Goal: Transaction & Acquisition: Purchase product/service

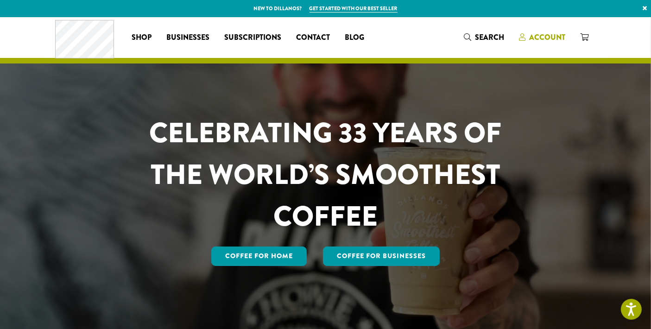
click at [539, 31] on link "Account" at bounding box center [541, 37] width 61 height 15
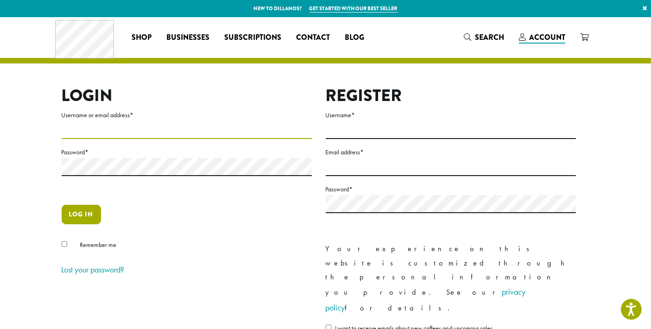
type input "**********"
click at [87, 215] on button "Log in" at bounding box center [81, 214] width 39 height 19
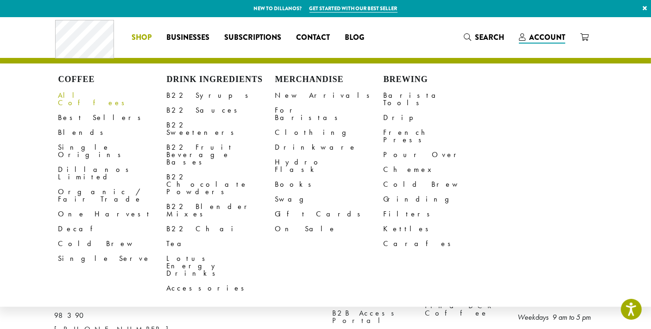
click at [79, 92] on link "All Coffees" at bounding box center [112, 99] width 108 height 22
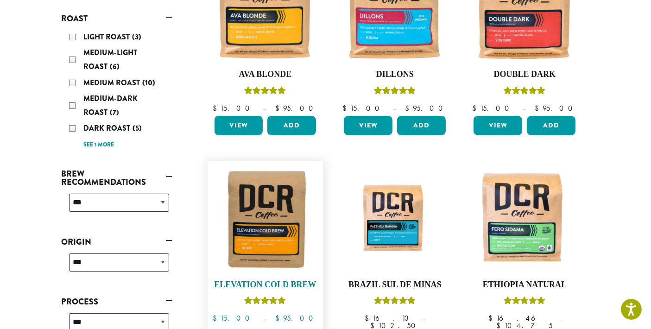
scroll to position [154, 0]
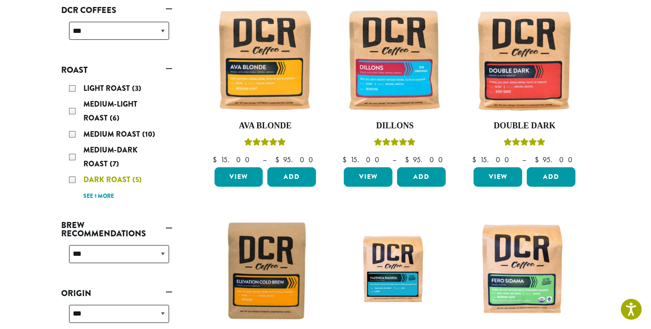
click at [71, 178] on div "Dark Roast (5)" at bounding box center [119, 180] width 100 height 14
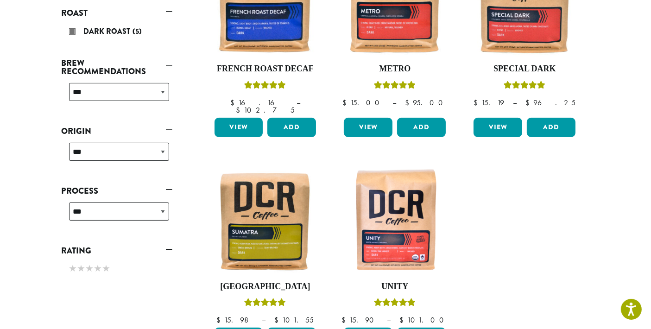
scroll to position [160, 0]
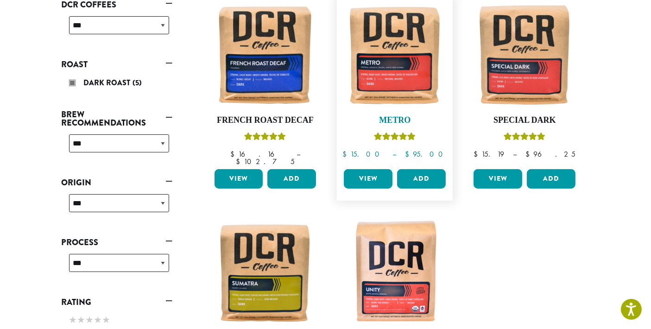
click at [416, 94] on img at bounding box center [394, 54] width 107 height 107
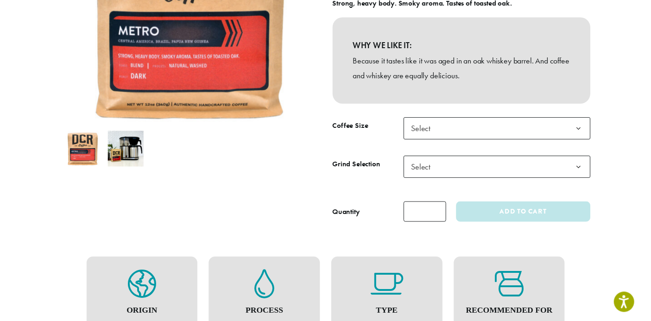
scroll to position [257, 0]
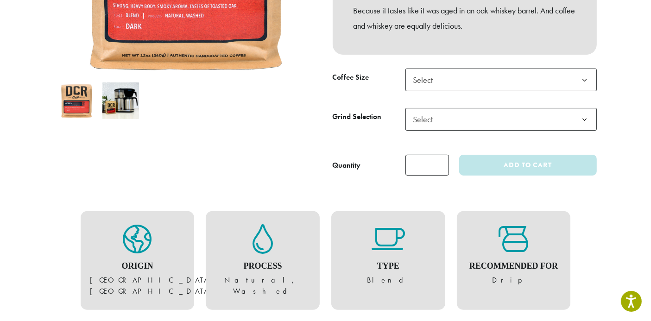
click at [453, 85] on span "Select" at bounding box center [500, 80] width 191 height 23
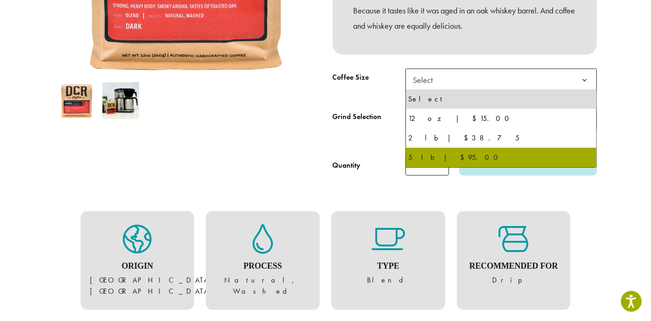
select select "**********"
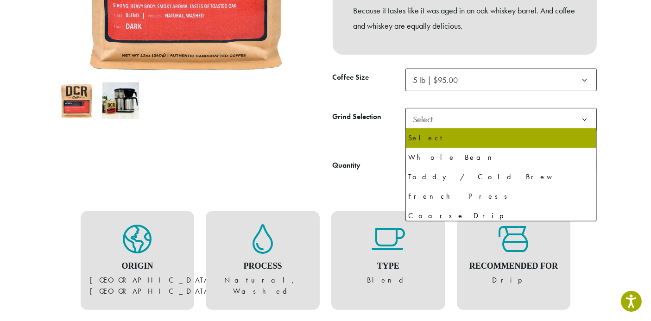
click at [465, 122] on span "Select" at bounding box center [500, 119] width 191 height 23
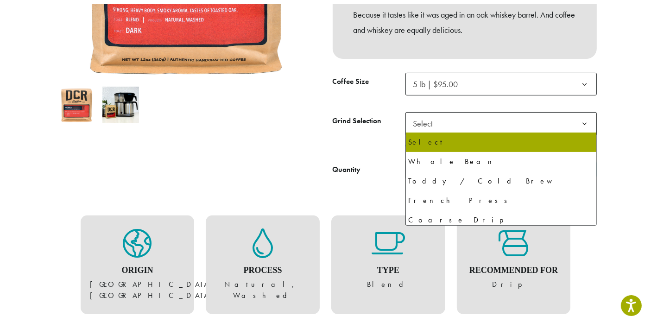
scroll to position [51, 0]
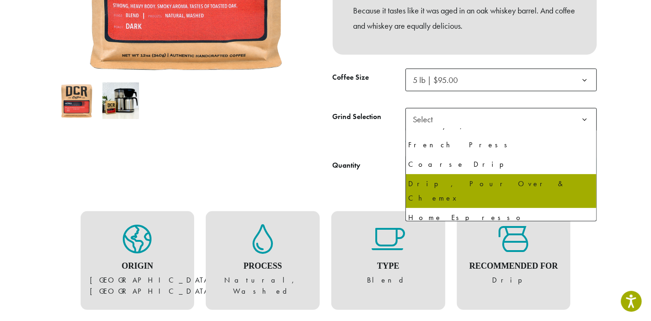
select select "**********"
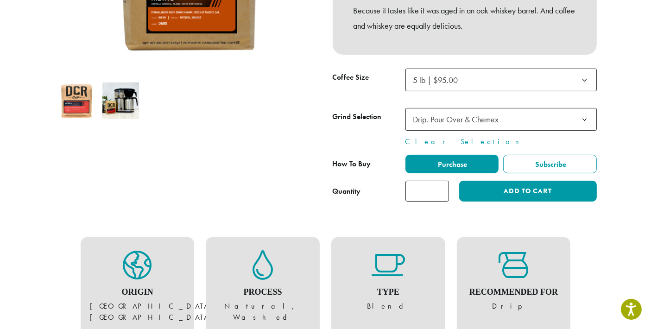
type input "*"
click at [440, 188] on input "*" at bounding box center [427, 191] width 44 height 21
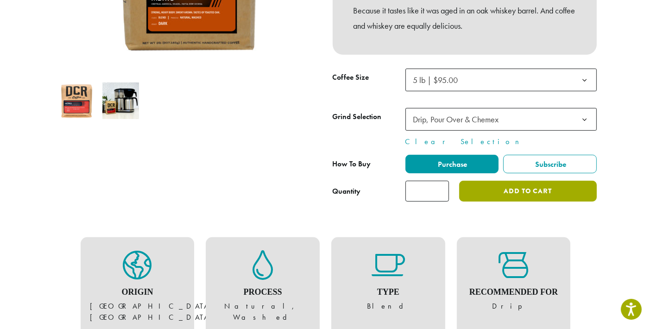
click at [497, 189] on button "Add to cart" at bounding box center [527, 191] width 137 height 21
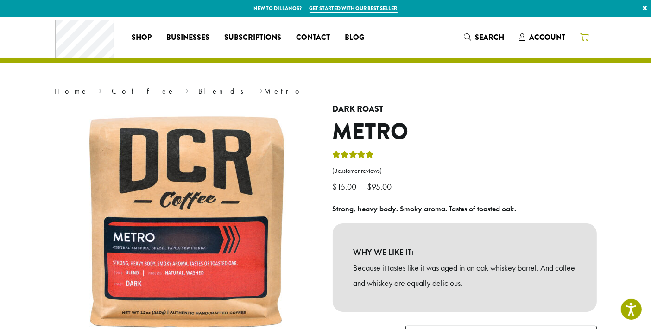
click at [584, 36] on icon at bounding box center [584, 36] width 8 height 7
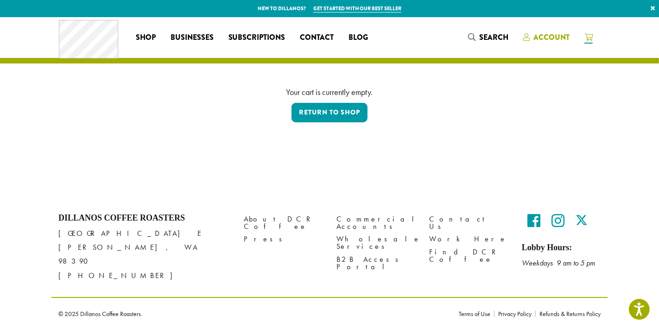
click at [545, 31] on link "Account" at bounding box center [545, 37] width 61 height 15
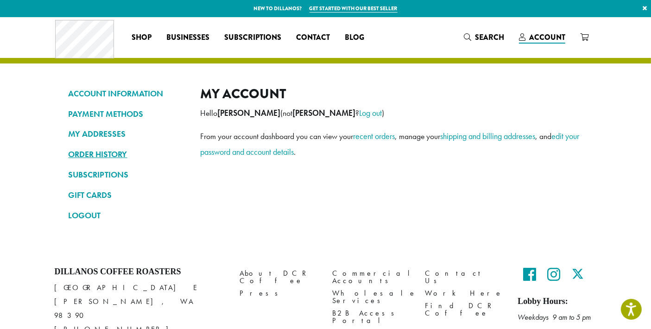
click at [112, 151] on link "ORDER HISTORY" at bounding box center [128, 154] width 118 height 16
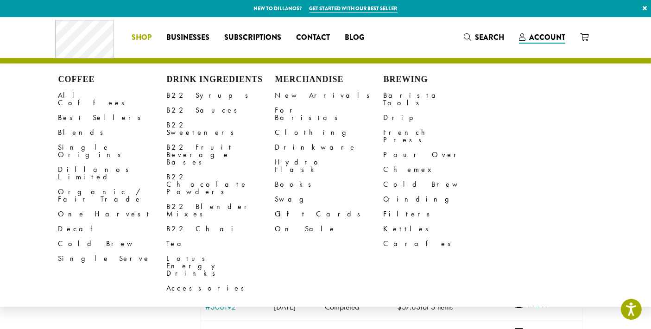
click at [145, 41] on span "Shop" at bounding box center [142, 38] width 20 height 12
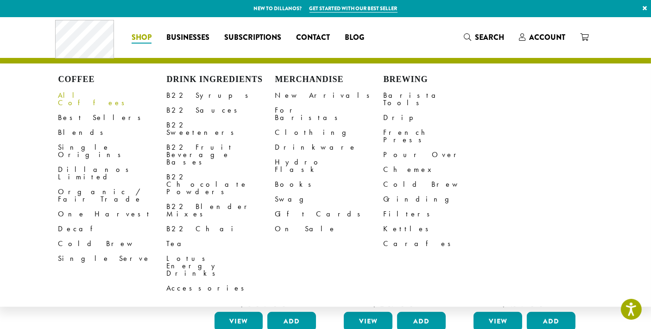
click at [87, 97] on link "All Coffees" at bounding box center [112, 99] width 108 height 22
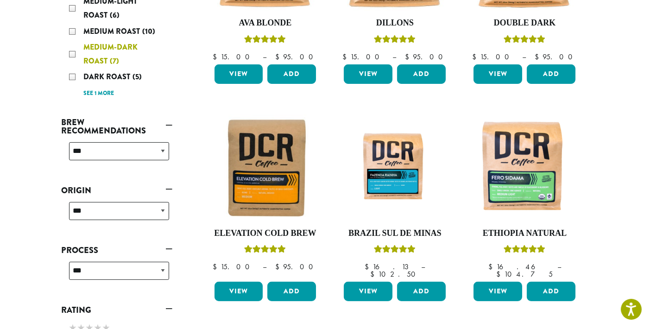
scroll to position [206, 0]
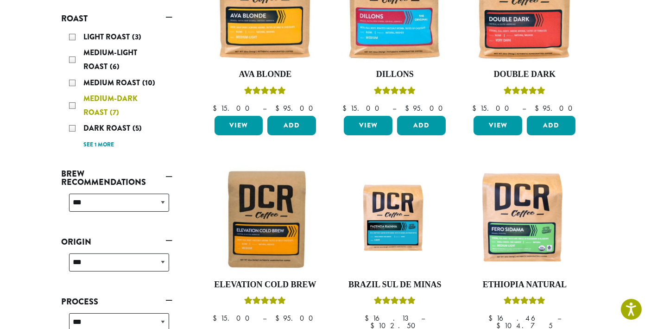
click at [71, 103] on div "Medium-Dark Roast (7)" at bounding box center [119, 106] width 100 height 28
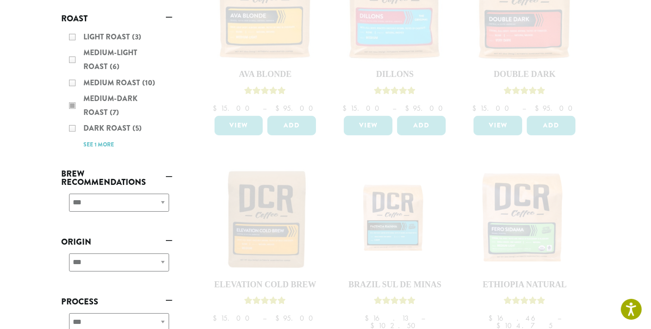
click at [73, 127] on div "Light Roast (3) Medium-Light Roast (6) Medium Roast (10) Medium-Dark Roast (7) …" at bounding box center [117, 90] width 111 height 128
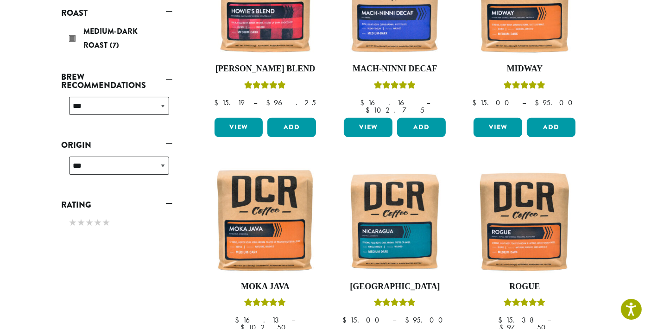
scroll to position [108, 0]
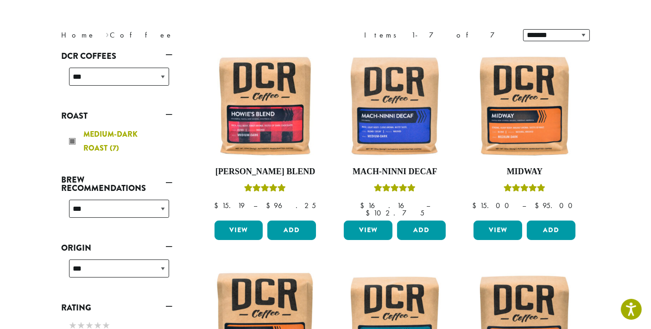
click at [70, 141] on div "Medium-Dark Roast (7)" at bounding box center [119, 141] width 100 height 28
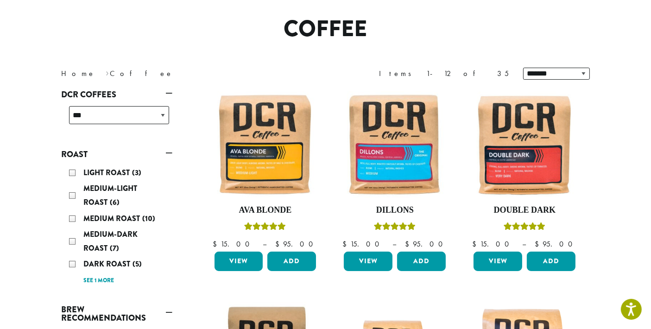
scroll to position [57, 0]
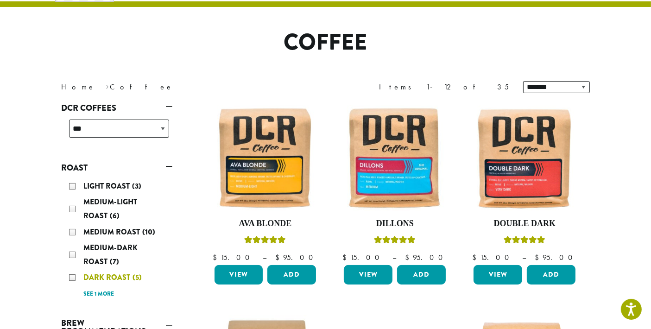
click at [75, 278] on div "Dark Roast (5)" at bounding box center [119, 277] width 100 height 14
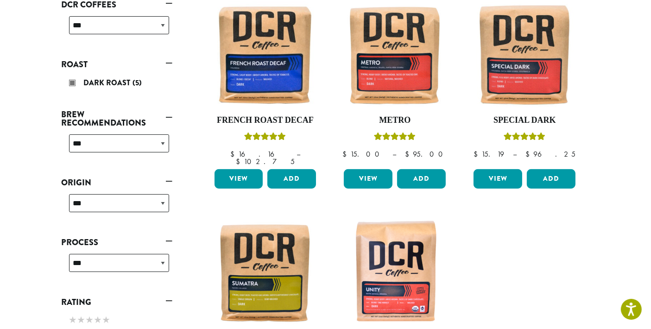
scroll to position [211, 0]
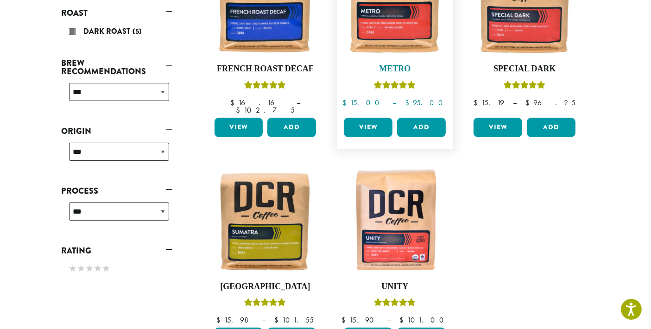
click at [396, 38] on img at bounding box center [394, 3] width 107 height 107
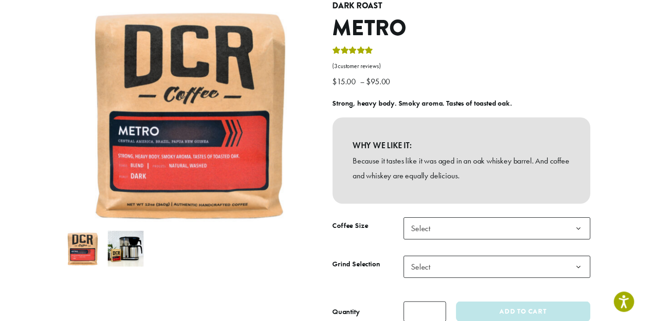
scroll to position [206, 0]
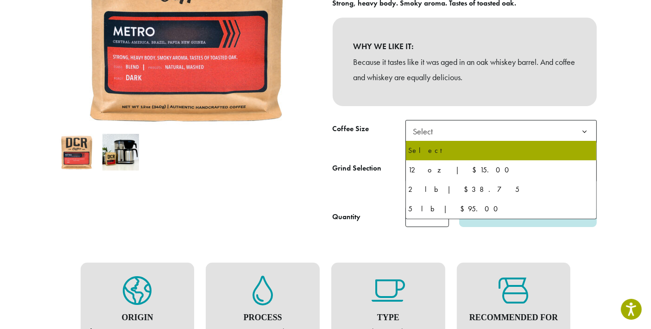
click at [488, 129] on span "Select" at bounding box center [500, 131] width 191 height 23
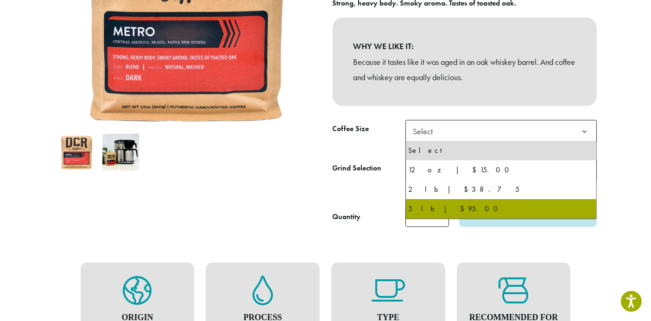
select select "**********"
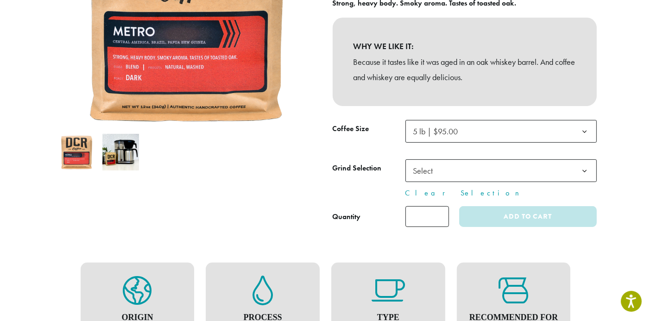
click at [504, 165] on span "Select" at bounding box center [500, 170] width 191 height 23
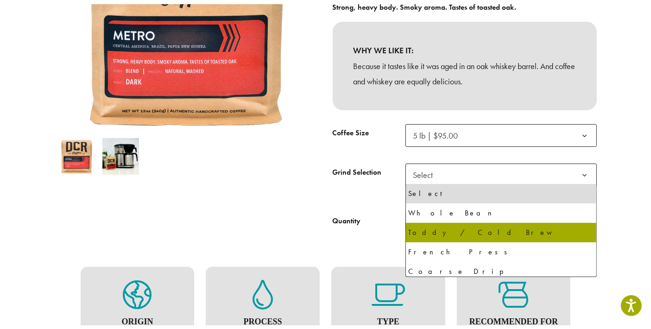
scroll to position [63, 0]
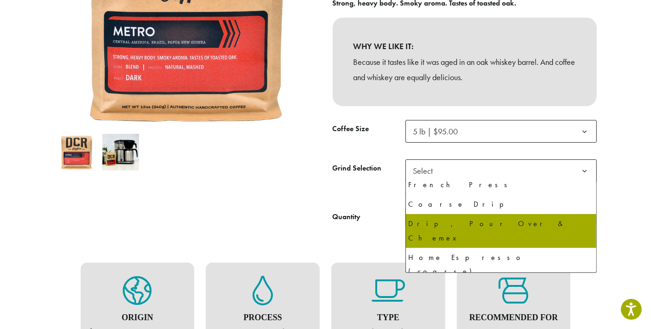
select select "**********"
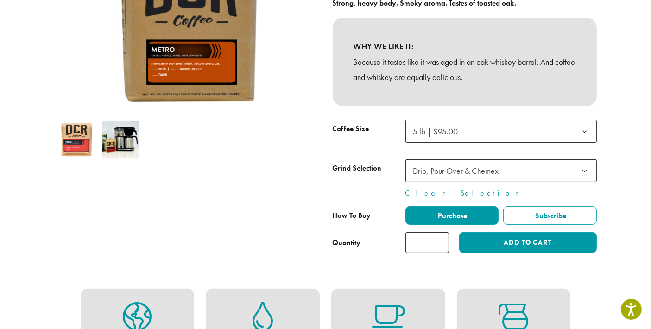
type input "*"
click at [440, 239] on input "*" at bounding box center [427, 242] width 44 height 21
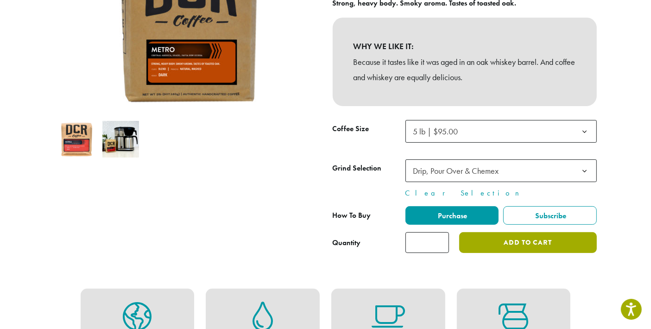
click at [497, 239] on button "Add to cart" at bounding box center [527, 242] width 137 height 21
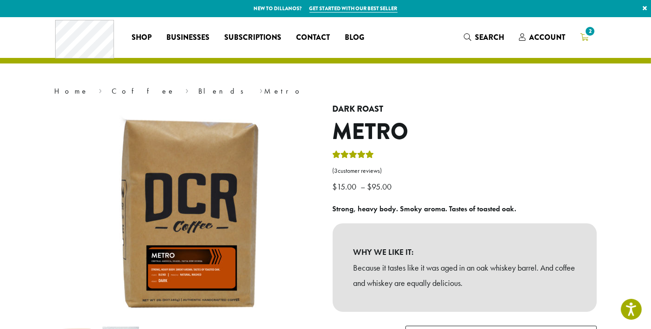
click at [583, 32] on span "2" at bounding box center [584, 38] width 8 height 12
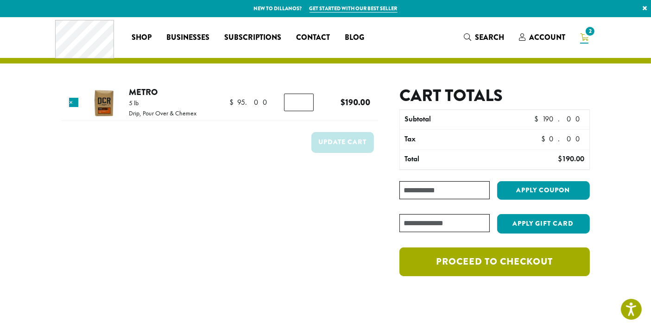
click at [479, 257] on link "Proceed to checkout" at bounding box center [494, 261] width 190 height 29
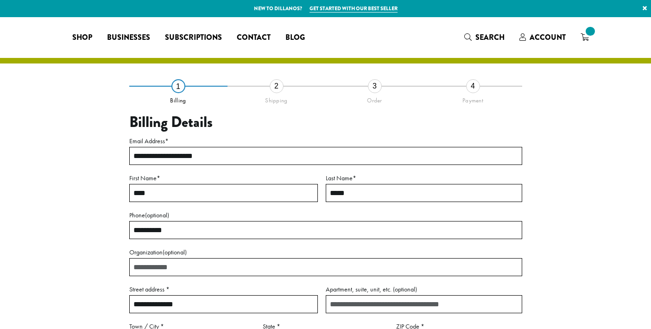
select select "**"
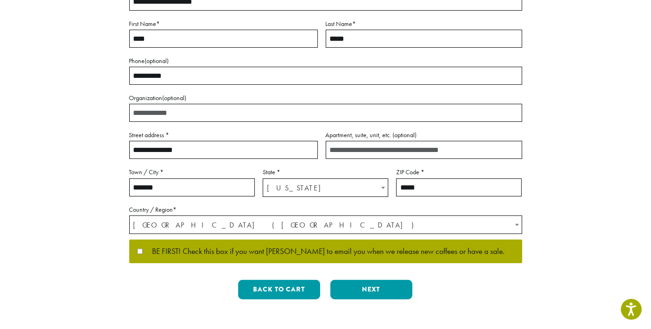
scroll to position [257, 0]
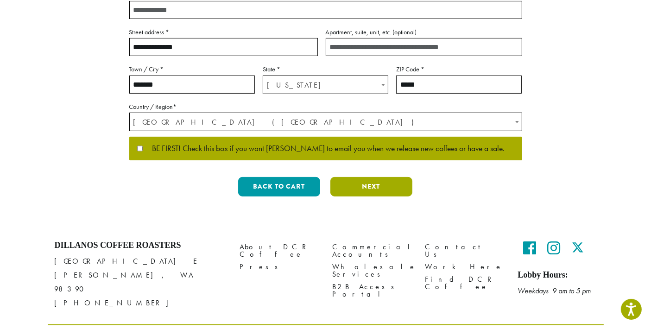
click at [377, 178] on button "Next" at bounding box center [371, 186] width 82 height 19
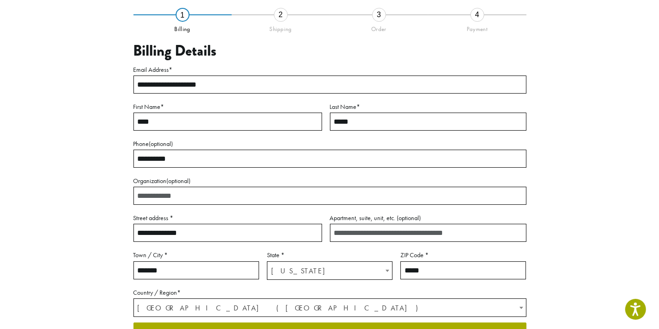
scroll to position [53, 0]
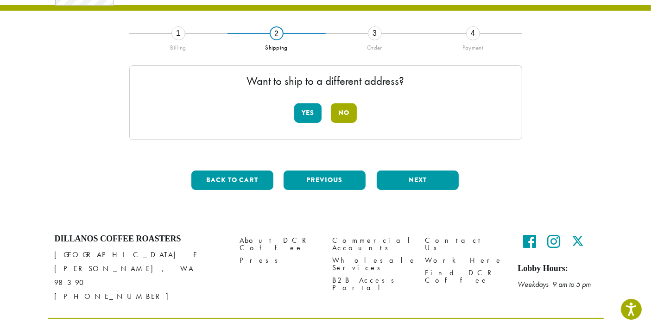
click at [344, 109] on button "No" at bounding box center [344, 112] width 26 height 19
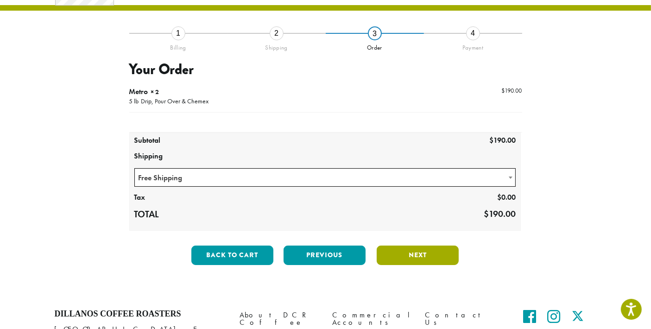
click at [411, 251] on button "Next" at bounding box center [418, 254] width 82 height 19
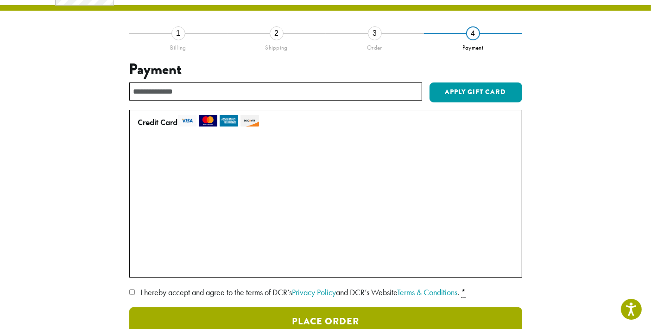
click at [209, 310] on button "Place Order" at bounding box center [325, 321] width 393 height 29
